Goal: Information Seeking & Learning: Learn about a topic

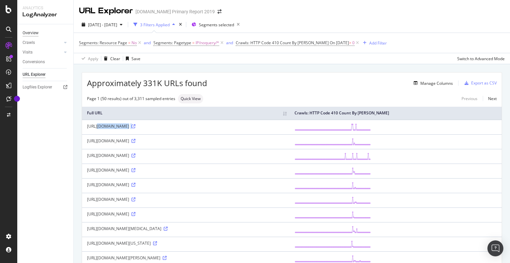
click at [35, 32] on div "Overview" at bounding box center [31, 33] width 16 height 7
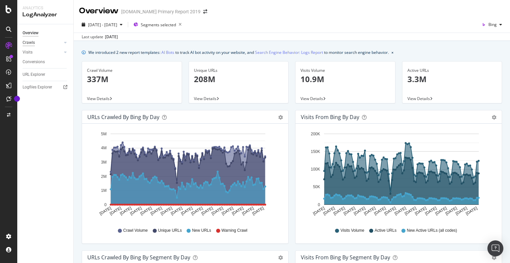
click at [26, 43] on div "Crawls" at bounding box center [29, 42] width 12 height 7
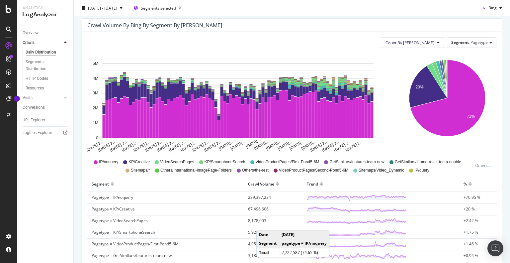
scroll to position [133, 0]
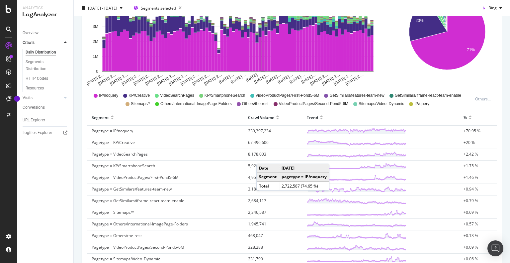
click at [132, 187] on span "Pagetype = GetSimilars/features-team-new" at bounding box center [132, 189] width 80 height 6
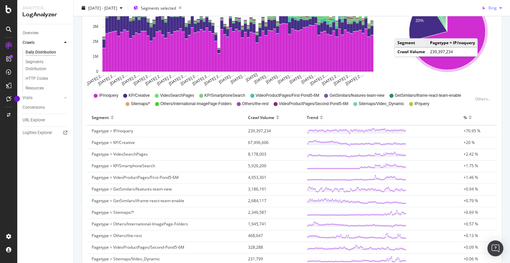
click at [497, 9] on div "button" at bounding box center [501, 8] width 8 height 4
click at [484, 24] on div "Google" at bounding box center [485, 21] width 46 height 10
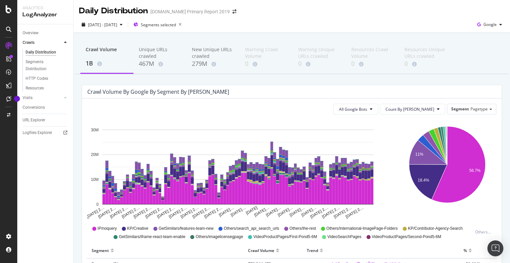
scroll to position [100, 0]
